Goal: Information Seeking & Learning: Learn about a topic

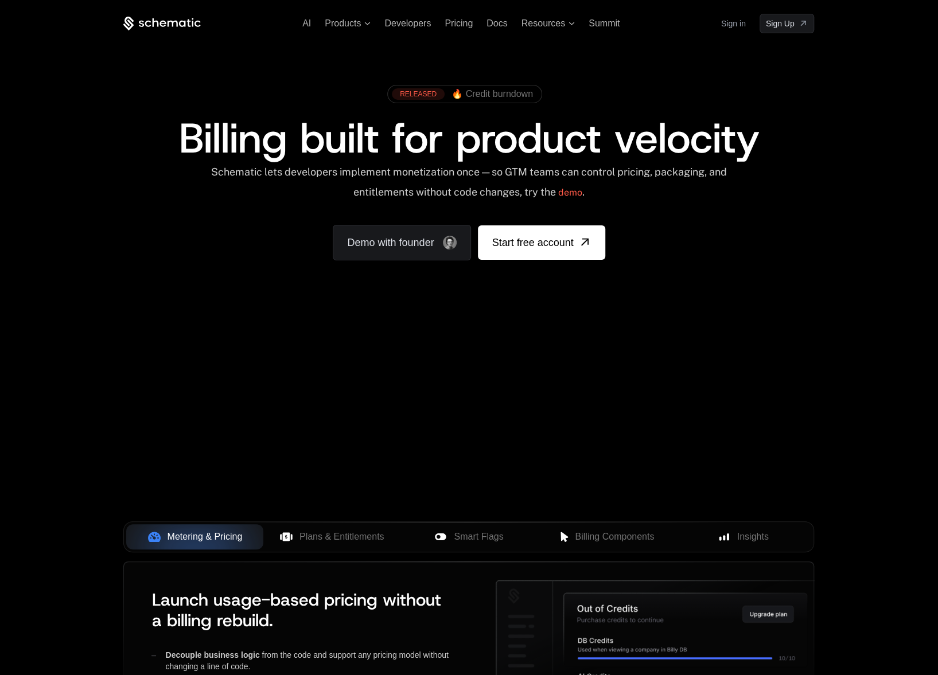
scroll to position [57, 0]
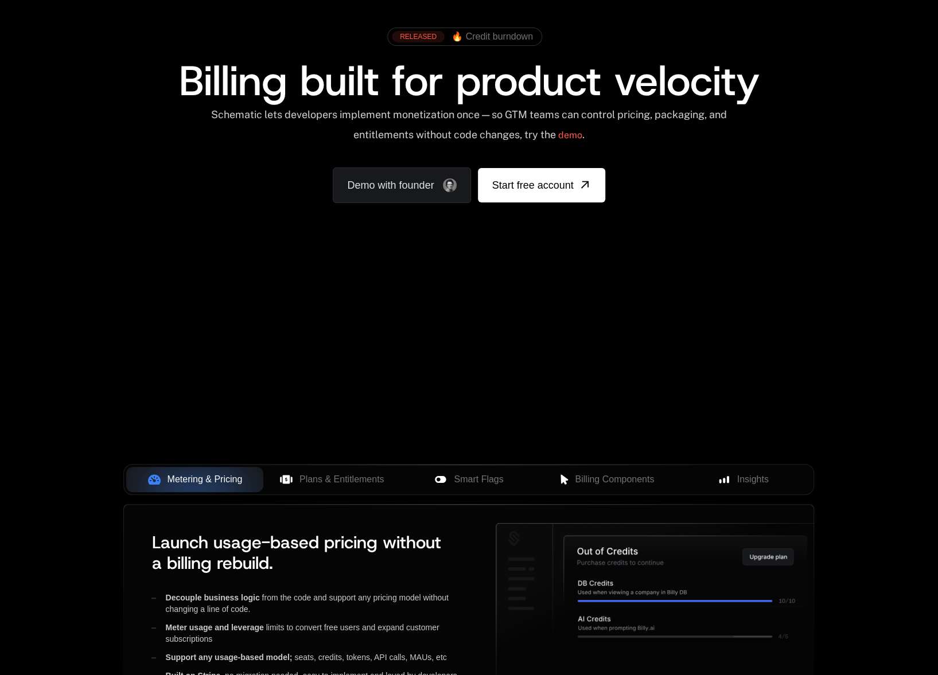
drag, startPoint x: 347, startPoint y: 239, endPoint x: 847, endPoint y: 193, distance: 503.0
click at [842, 215] on div "AI Products Developers Pricing Docs Resources Summit Sign in Sign Up RELEASED 🔥…" at bounding box center [469, 114] width 938 height 343
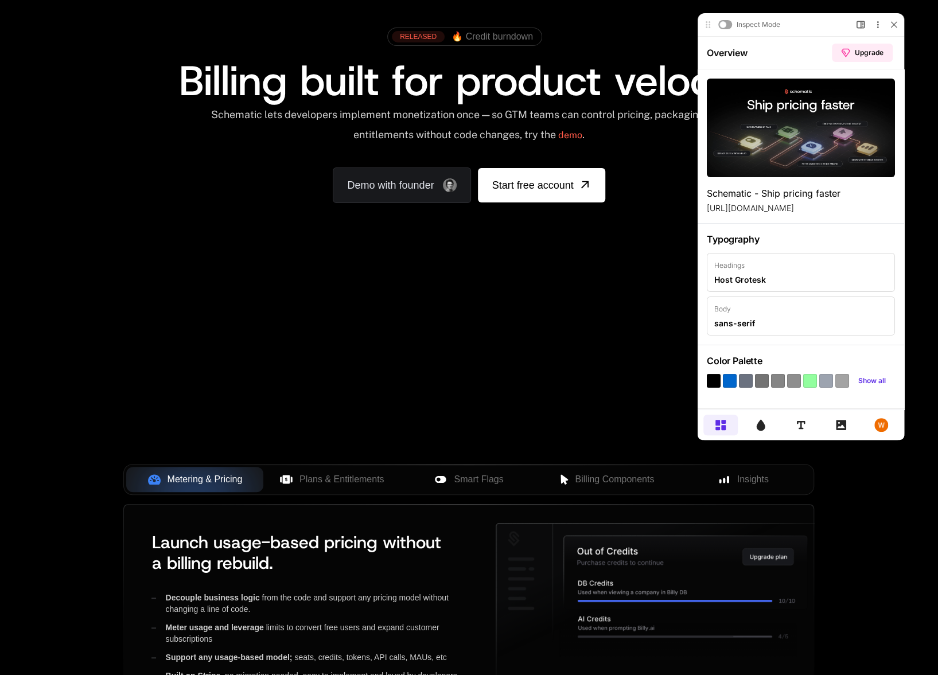
scroll to position [0, 0]
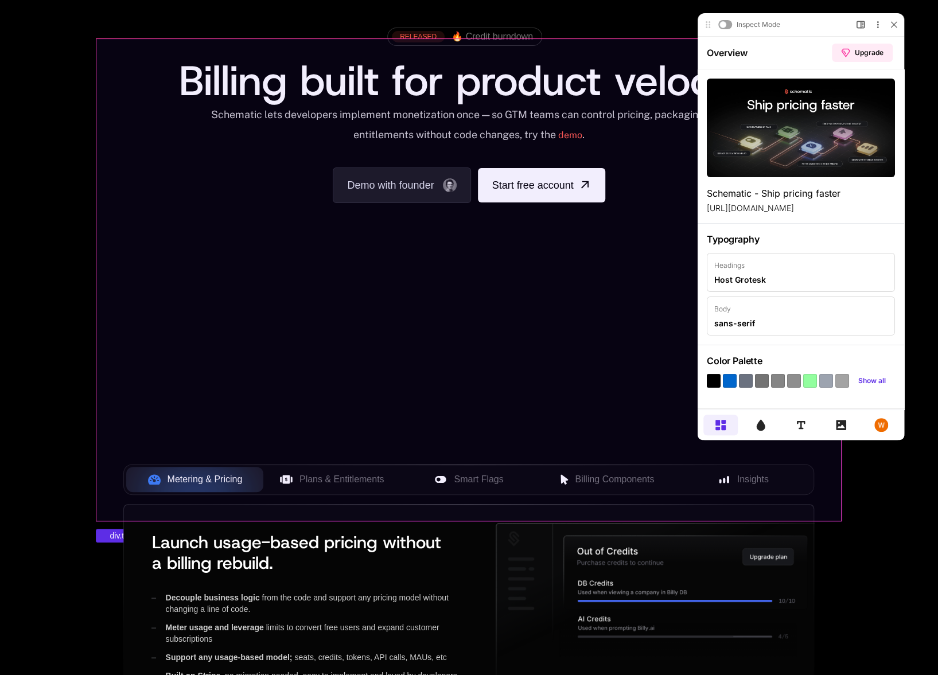
click at [553, 333] on div "Your browser does not support the video tag." at bounding box center [469, 281] width 746 height 483
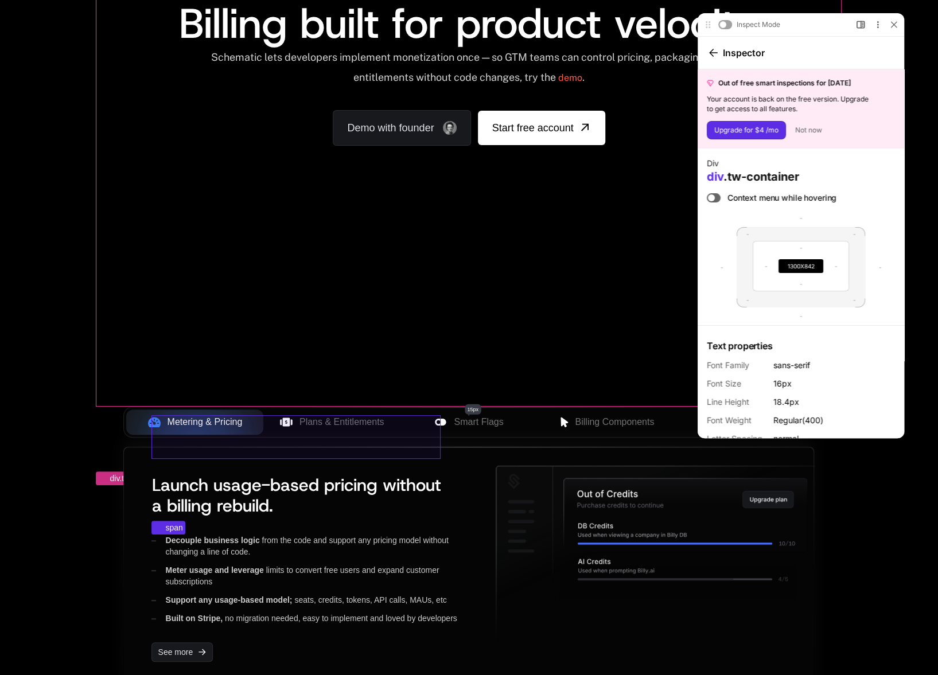
scroll to position [172, 0]
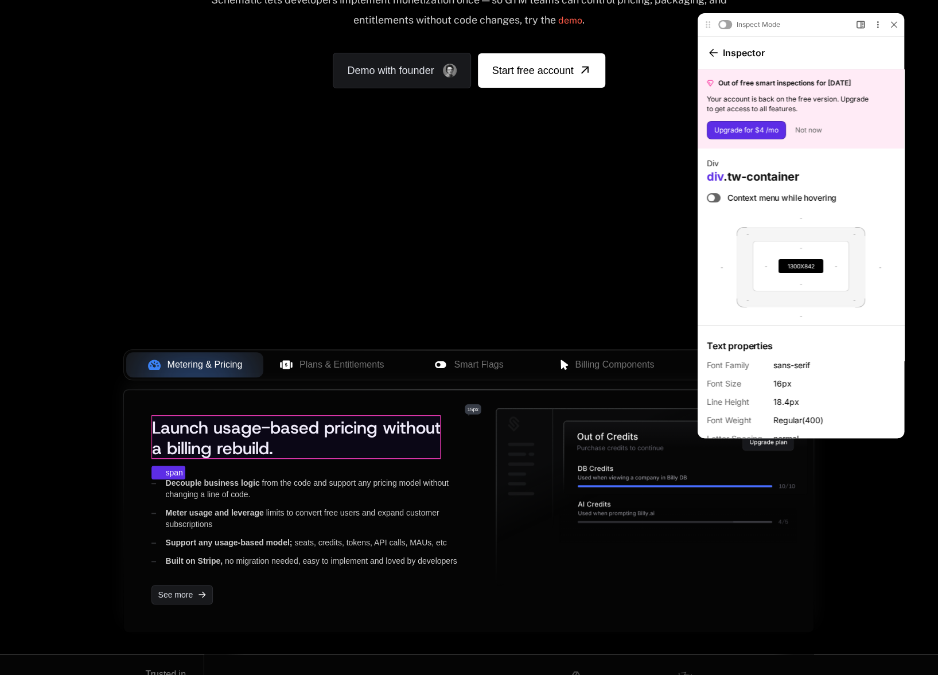
click at [269, 440] on span "Launch usage-based pricing without a billing rebuild." at bounding box center [295, 438] width 289 height 43
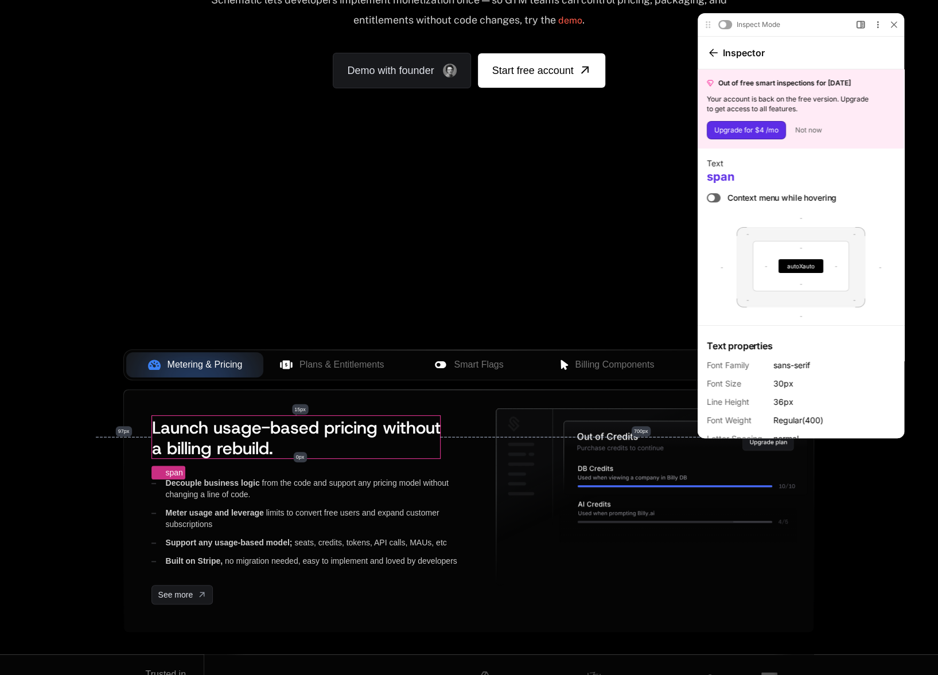
click at [717, 199] on div at bounding box center [714, 197] width 14 height 9
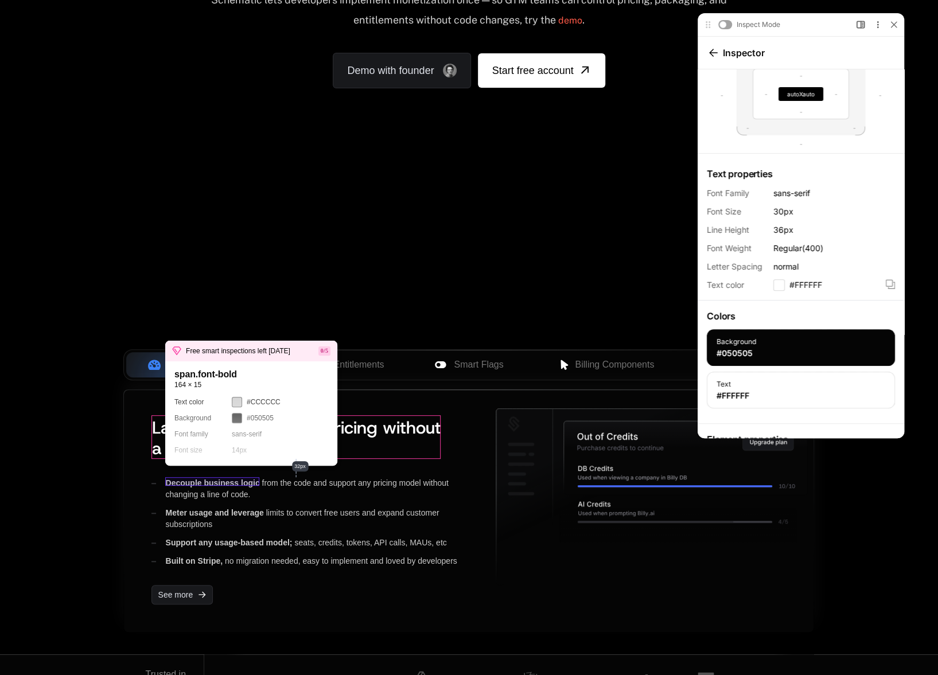
scroll to position [0, 0]
click at [227, 482] on span "Decouple business logic" at bounding box center [212, 483] width 94 height 9
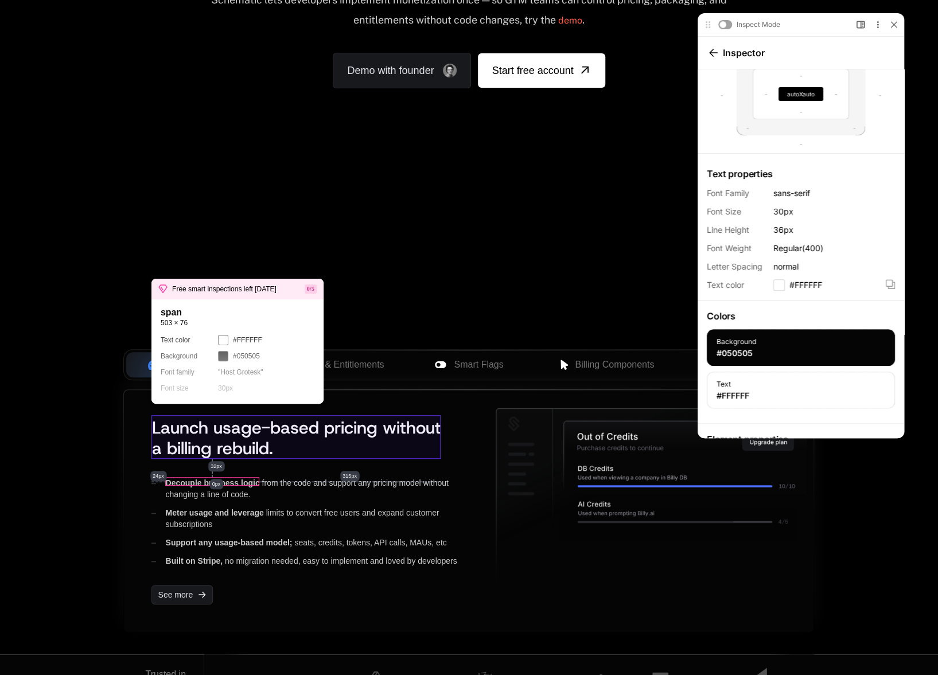
click at [242, 442] on span "Launch usage-based pricing without a billing rebuild." at bounding box center [295, 438] width 289 height 43
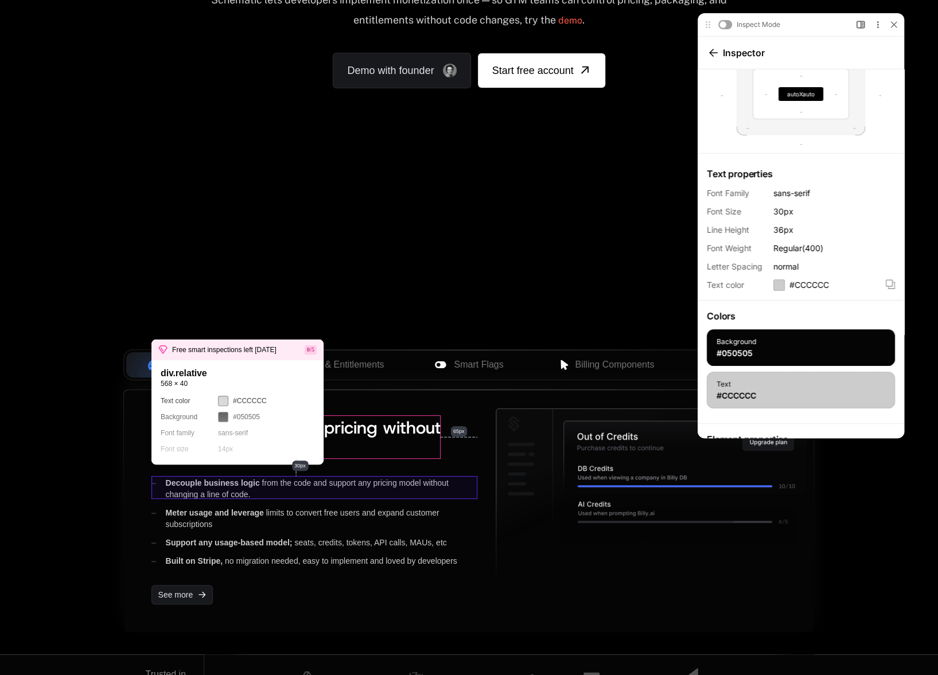
click at [357, 477] on div "Decouple business logic from the code and support any pricing model without cha…" at bounding box center [314, 488] width 326 height 23
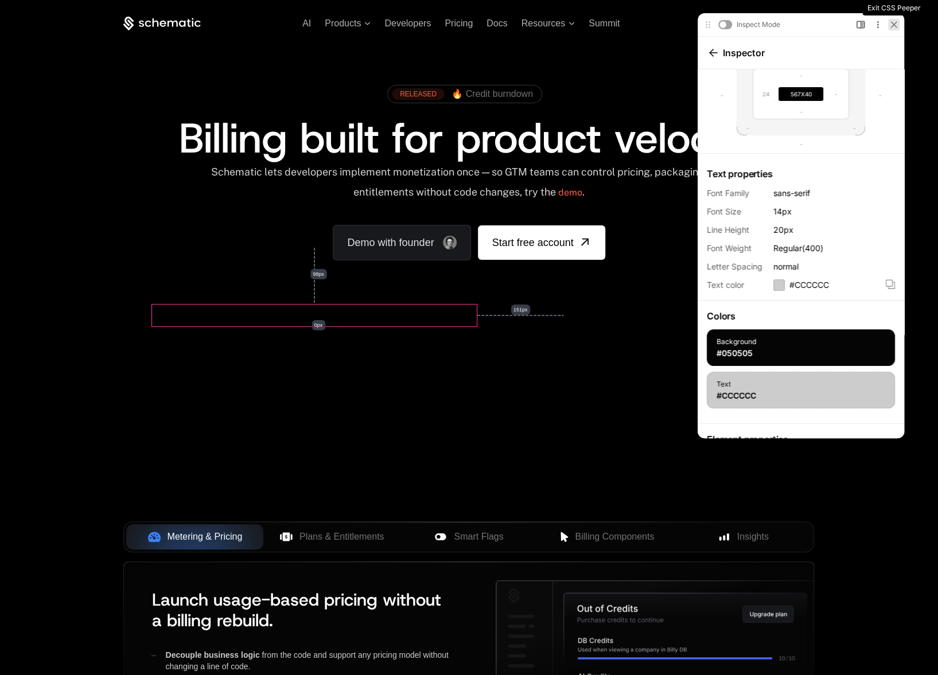
click at [899, 22] on div at bounding box center [893, 24] width 11 height 11
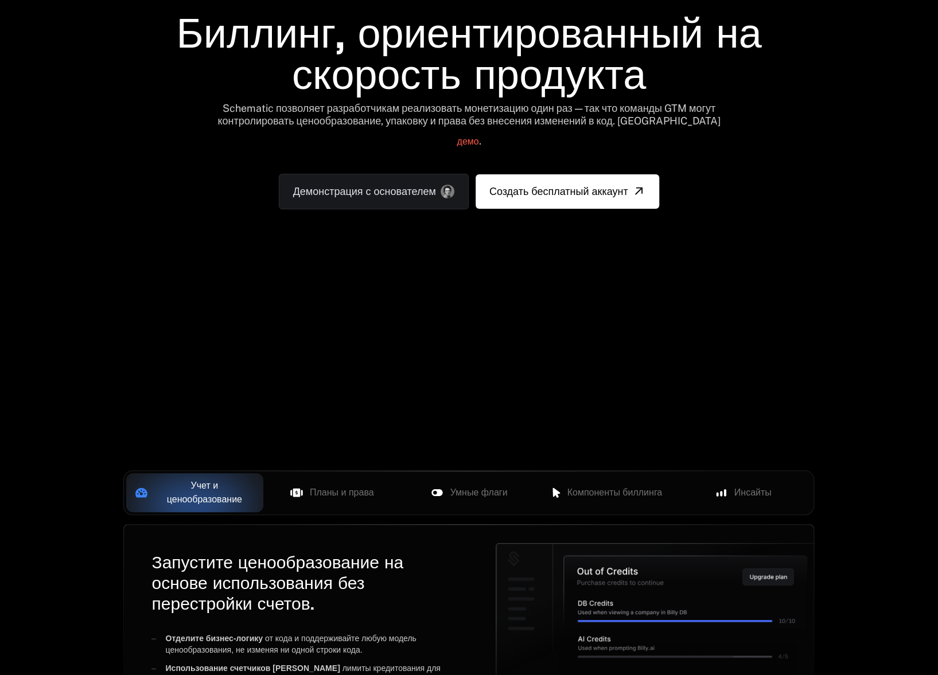
scroll to position [172, 0]
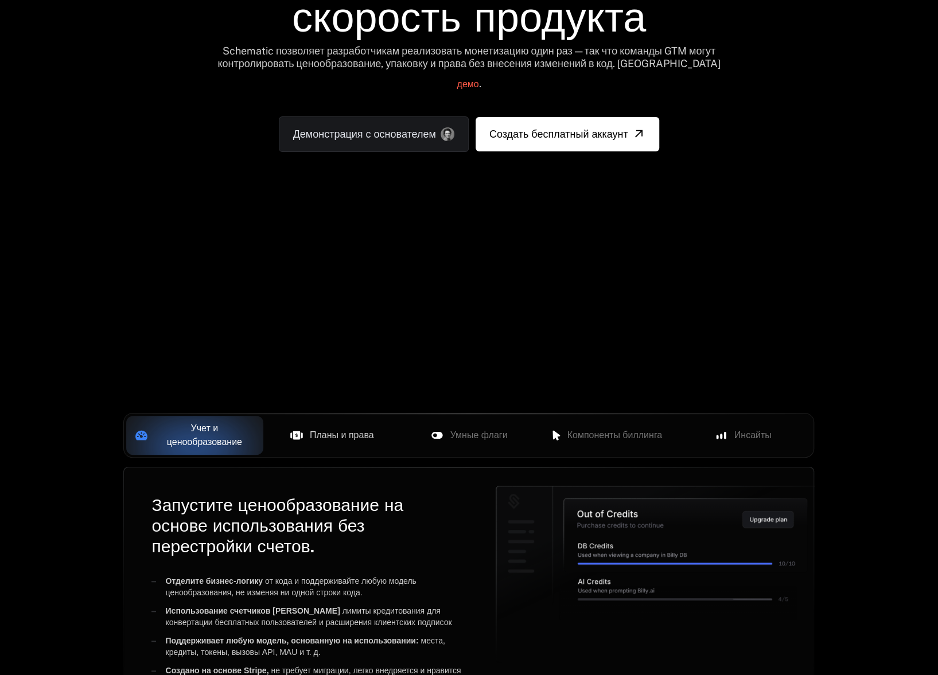
click at [336, 430] on font "Планы и права" at bounding box center [342, 435] width 64 height 10
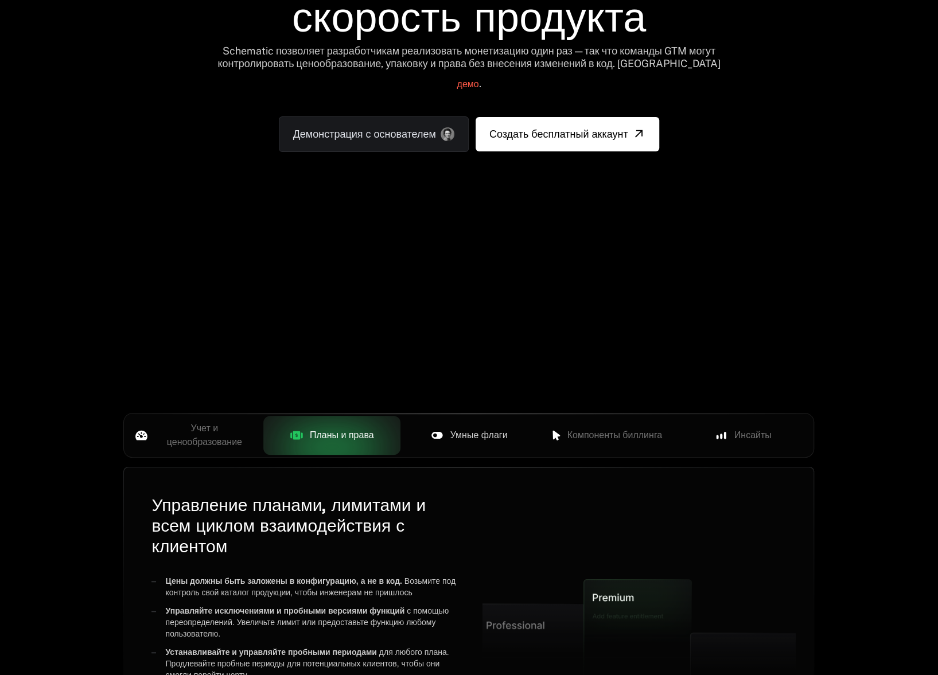
click at [464, 430] on font "Умные флаги" at bounding box center [478, 435] width 57 height 10
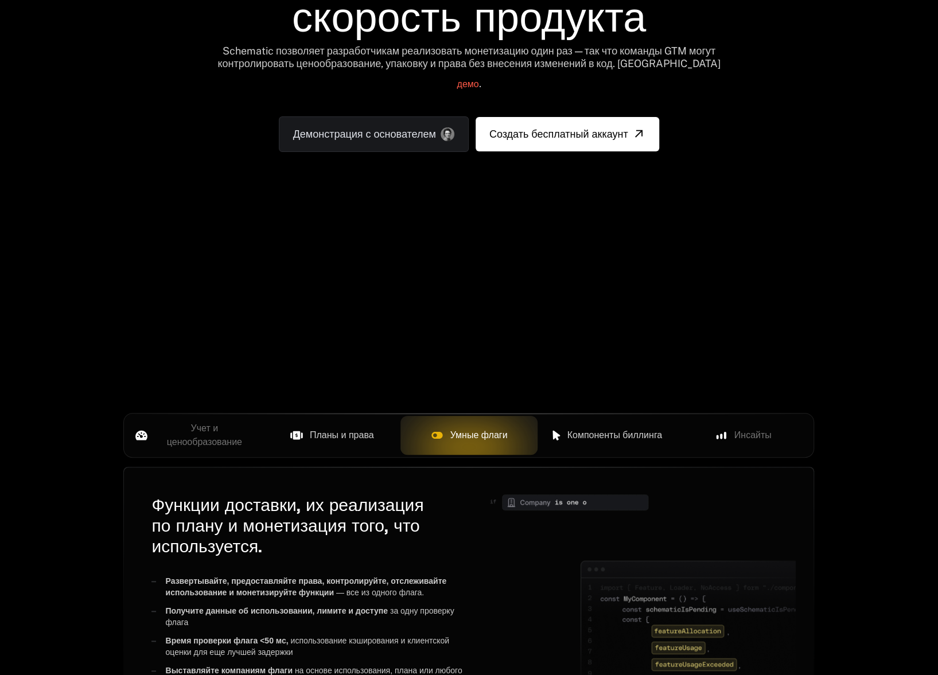
click at [581, 430] on font "Компоненты биллинга" at bounding box center [614, 435] width 95 height 10
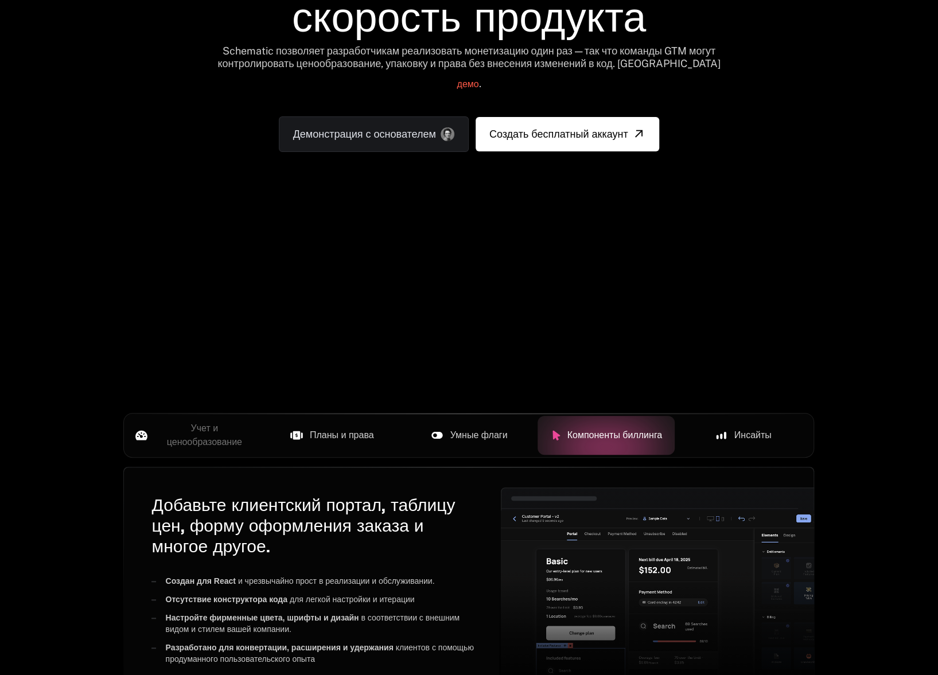
click at [735, 429] on span "Инсайты" at bounding box center [752, 436] width 37 height 14
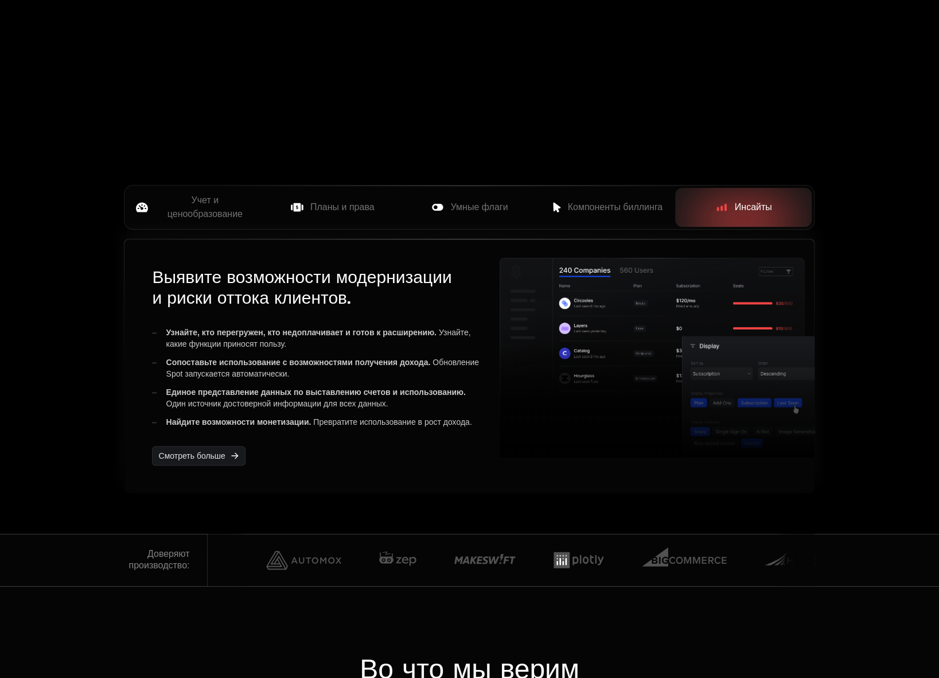
scroll to position [57, 0]
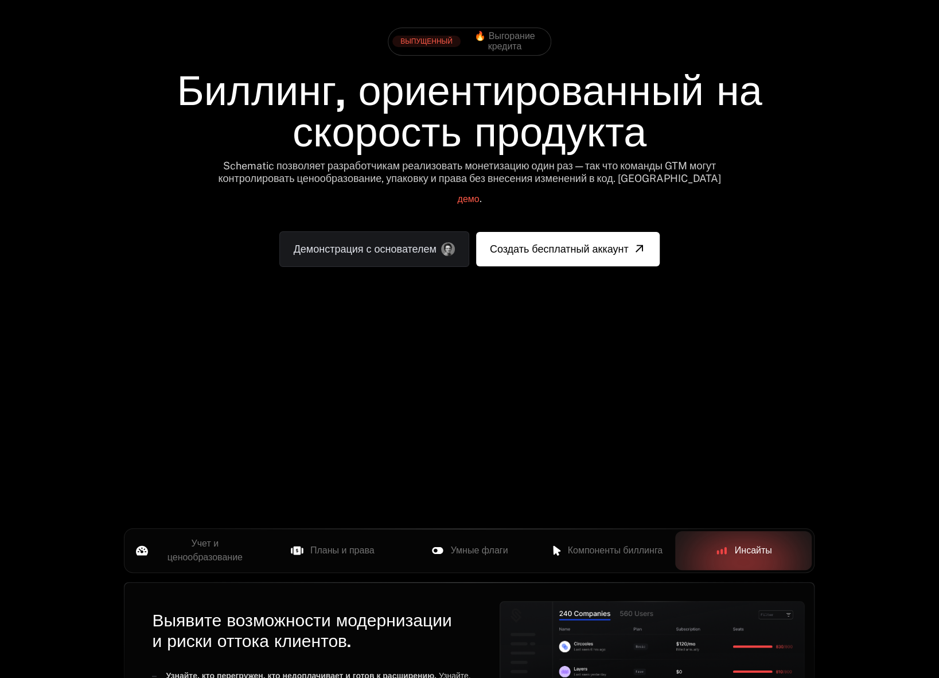
click at [61, 410] on div "ИИ Продукты Разработчики Цены Документы Ресурсы Саммит Войти Зарегистрироваться…" at bounding box center [469, 410] width 939 height 934
click at [104, 241] on div "ВЫПУЩЕННЫЙ 🔥 Выгорание кредита Биллинг, ориентированный на скорость продукта Sc…" at bounding box center [469, 144] width 746 height 337
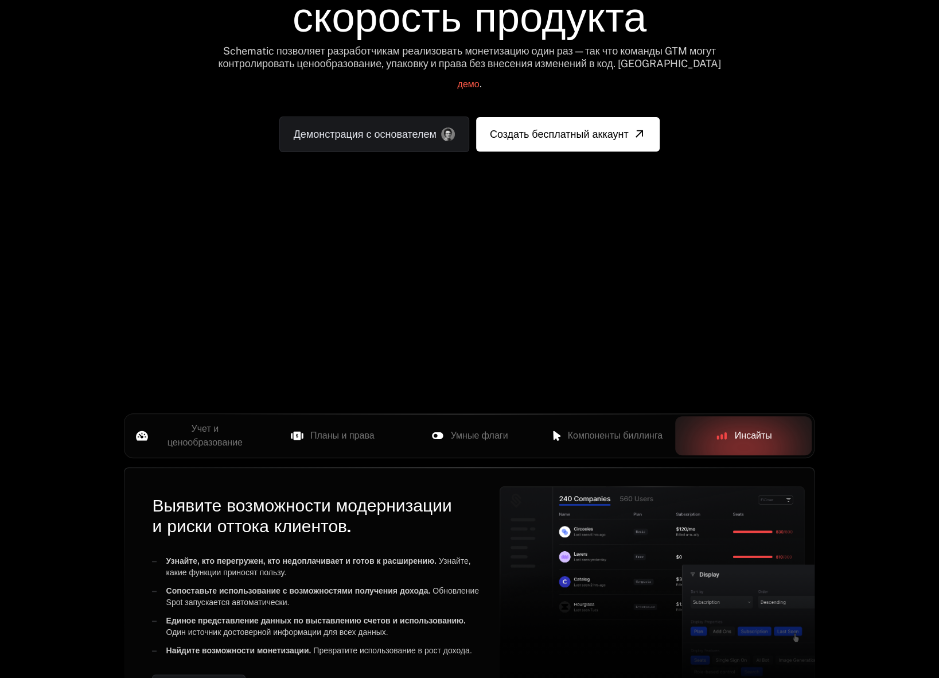
click at [227, 176] on div "ВЫПУЩЕННЫЙ 🔥 Выгорание кредита Биллинг, ориентированный на скорость продукта Sc…" at bounding box center [469, 29] width 746 height 337
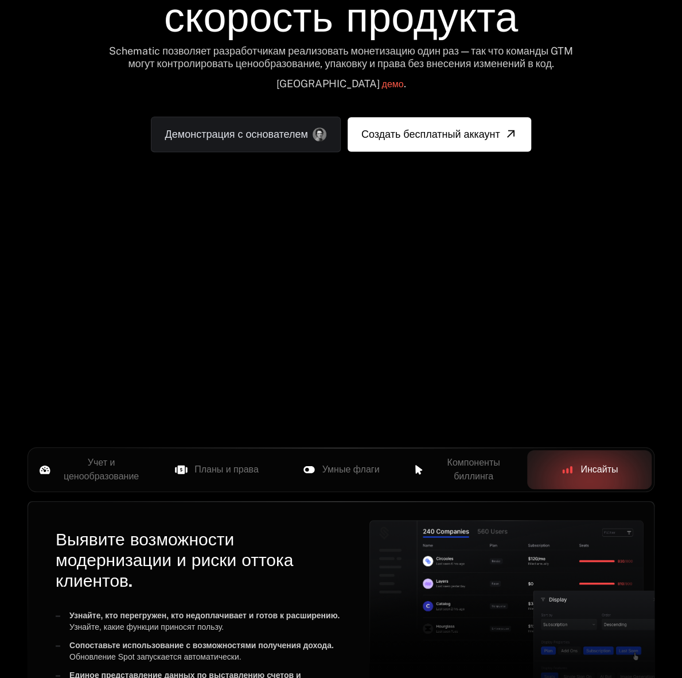
click at [561, 269] on div "Ваш браузер не поддерживает тег видео." at bounding box center [341, 250] width 682 height 483
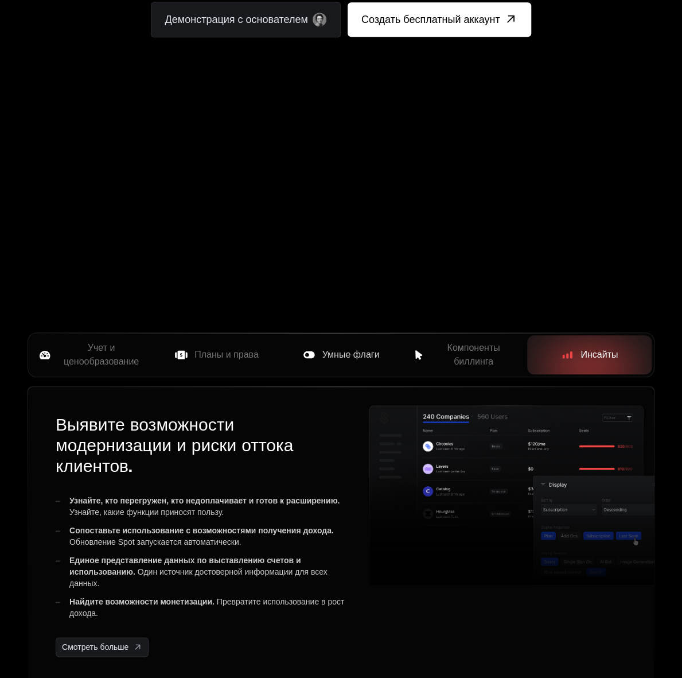
click at [312, 352] on icon at bounding box center [309, 354] width 11 height 7
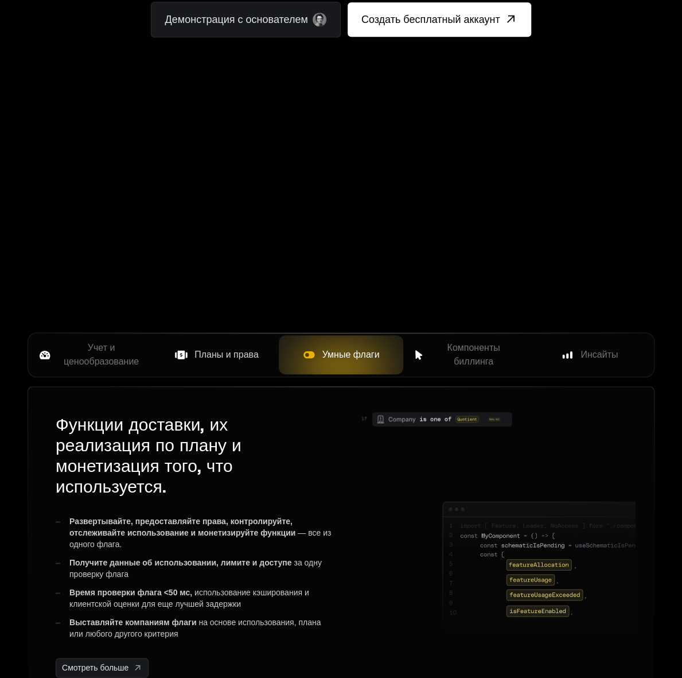
click at [233, 356] on font "Планы и права" at bounding box center [227, 354] width 64 height 10
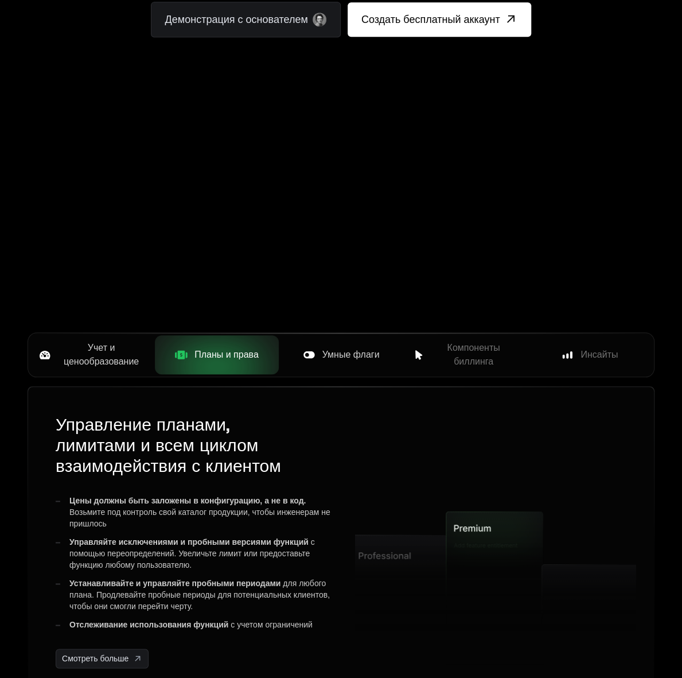
click at [115, 355] on span "Учет и ценообразование" at bounding box center [101, 355] width 88 height 28
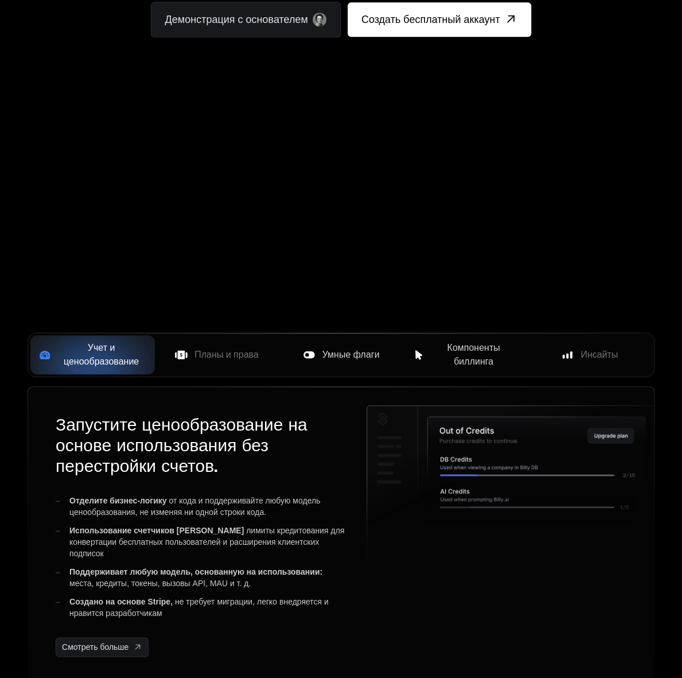
click at [482, 355] on font "Компоненты биллинга" at bounding box center [473, 355] width 53 height 24
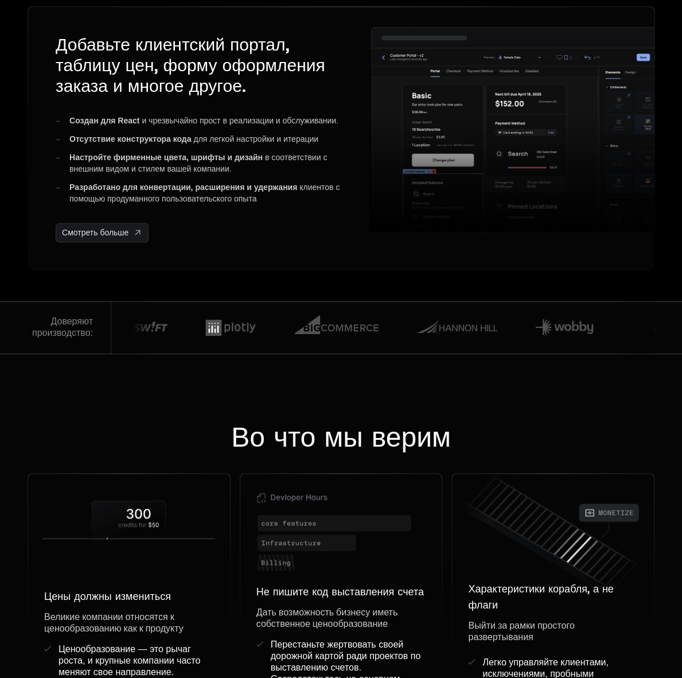
scroll to position [459, 0]
